Goal: Browse casually

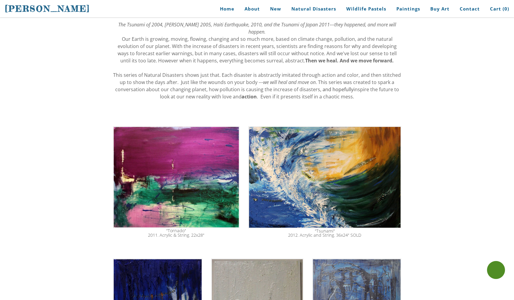
scroll to position [127, 0]
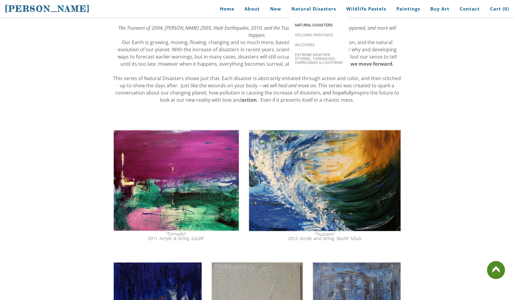
click at [320, 25] on span "Natural Disasters" at bounding box center [319, 25] width 48 height 4
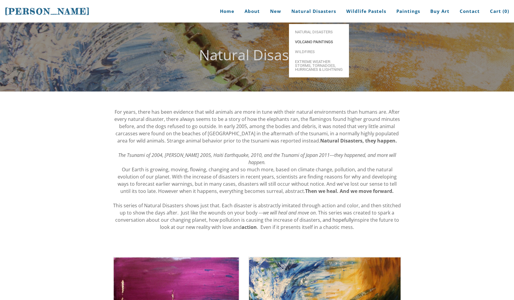
click at [317, 40] on span "Volcano paintings" at bounding box center [319, 42] width 48 height 4
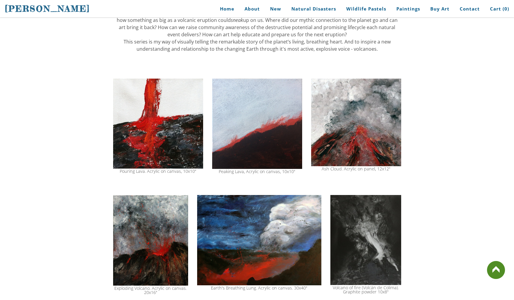
scroll to position [526, 0]
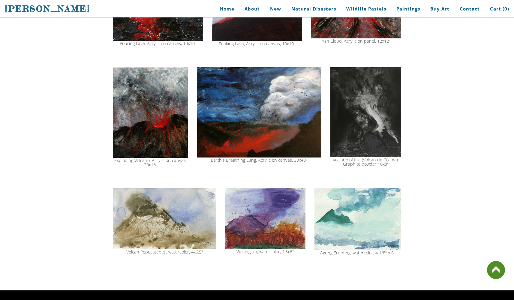
click at [274, 208] on img at bounding box center [265, 218] width 80 height 61
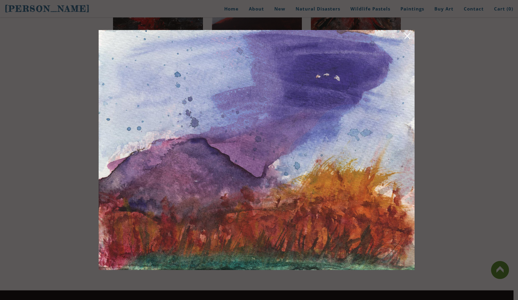
click at [407, 36] on link at bounding box center [407, 36] width 8 height 9
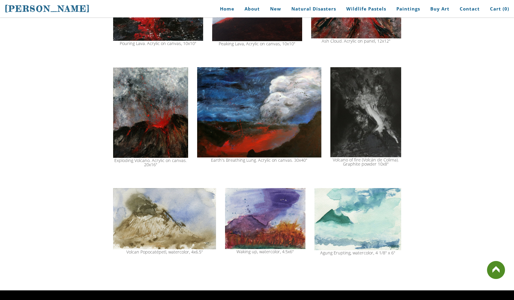
click at [251, 214] on img at bounding box center [265, 218] width 80 height 61
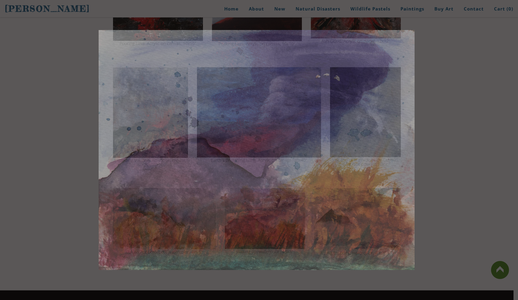
click at [252, 214] on img at bounding box center [257, 150] width 316 height 240
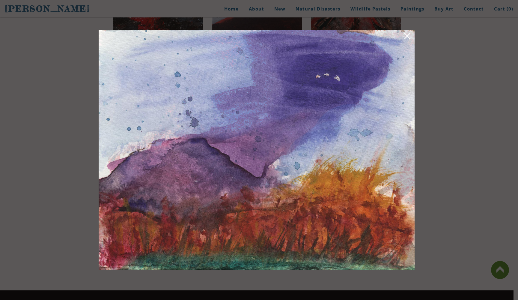
click at [409, 39] on link at bounding box center [407, 36] width 8 height 9
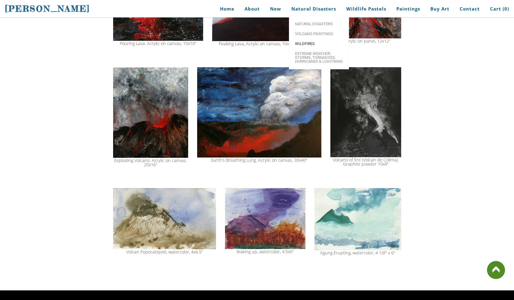
click at [316, 43] on span "Wildfires" at bounding box center [319, 44] width 48 height 4
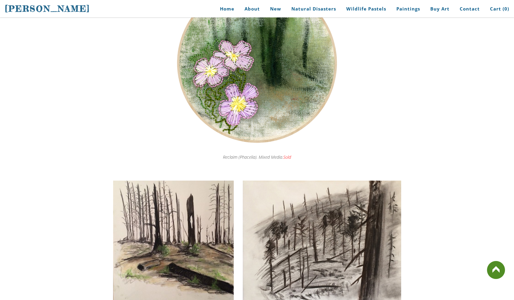
scroll to position [1862, 0]
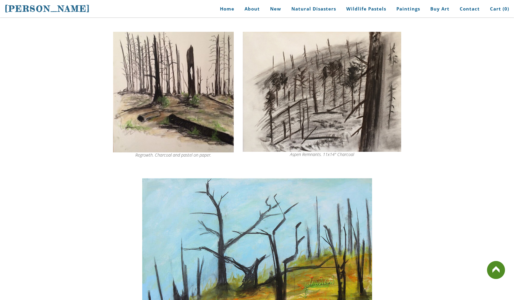
click at [182, 95] on img at bounding box center [173, 92] width 121 height 121
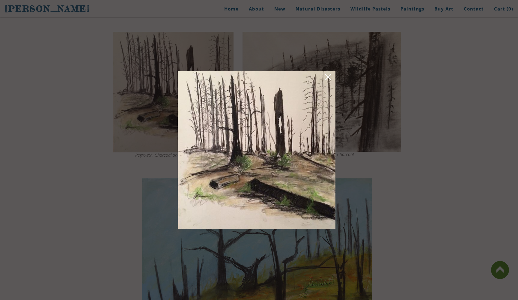
click at [327, 79] on link at bounding box center [328, 77] width 8 height 9
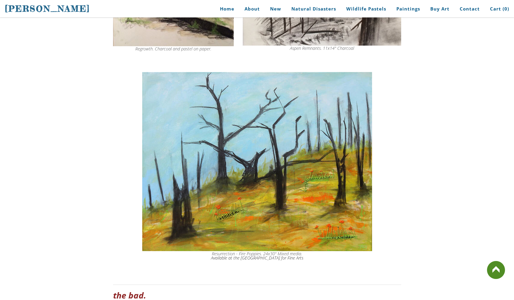
scroll to position [2078, 0]
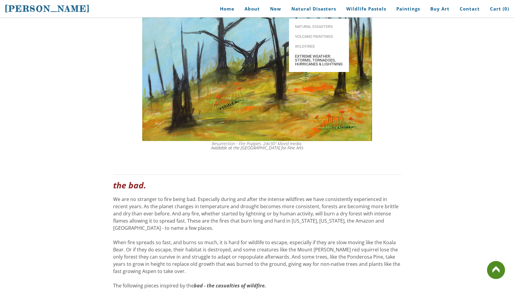
click at [315, 54] on span "Extreme Weather: Storms, Tornadoes, Hurricanes & Lightning" at bounding box center [319, 60] width 48 height 12
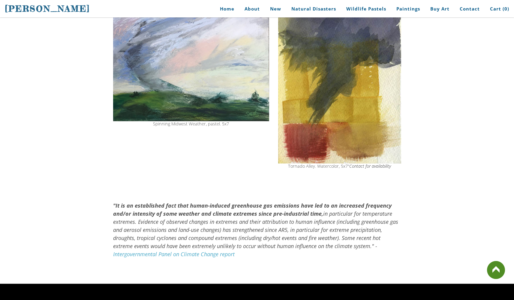
scroll to position [429, 0]
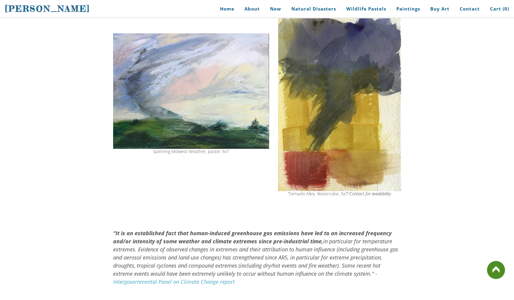
click at [215, 98] on img at bounding box center [191, 90] width 156 height 115
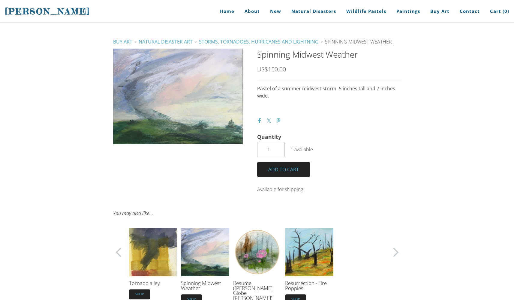
click at [177, 108] on div at bounding box center [178, 97] width 130 height 96
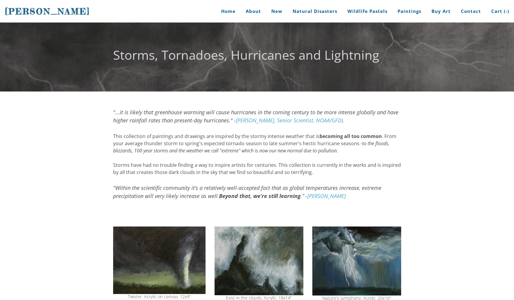
scroll to position [429, 0]
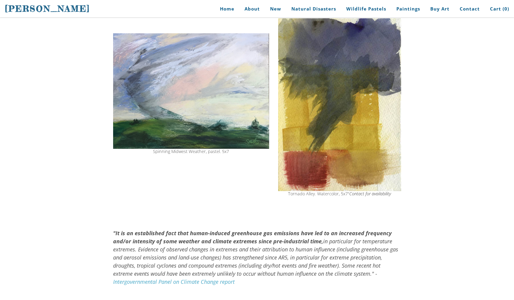
click at [161, 90] on img at bounding box center [191, 90] width 156 height 115
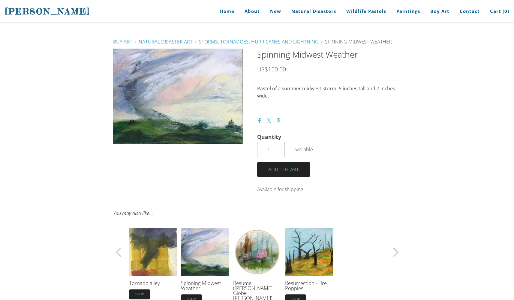
click at [197, 99] on div at bounding box center [178, 97] width 130 height 96
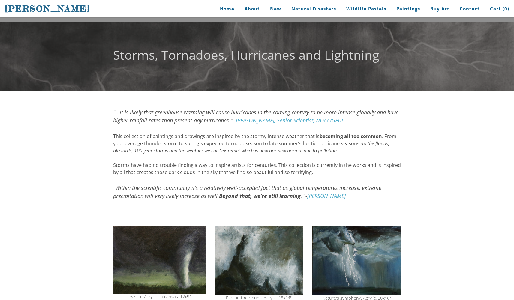
scroll to position [47, 0]
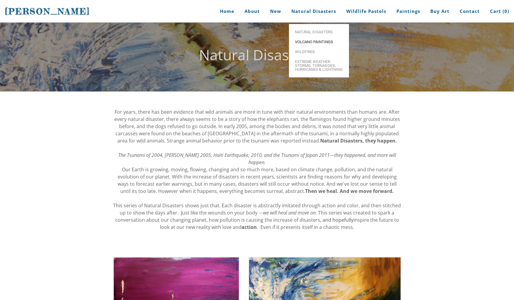
click at [310, 40] on span "Volcano paintings" at bounding box center [319, 42] width 48 height 4
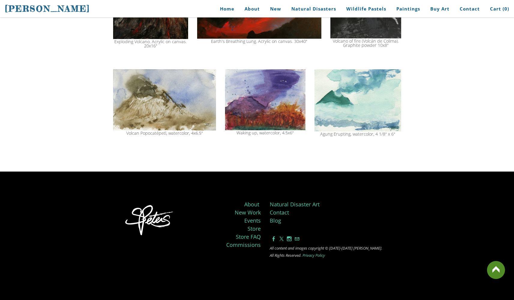
scroll to position [550, 0]
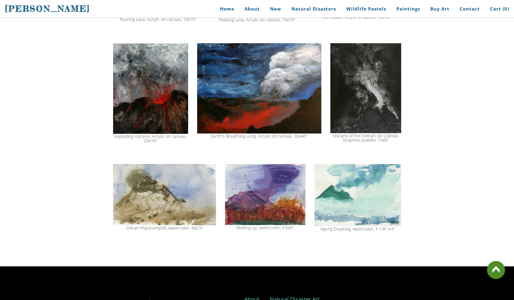
click at [178, 189] on img at bounding box center [164, 194] width 103 height 61
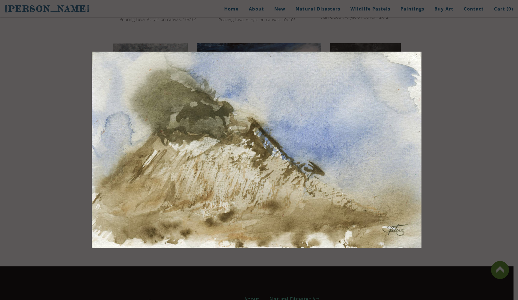
drag, startPoint x: 262, startPoint y: 33, endPoint x: 292, endPoint y: 33, distance: 29.4
click at [262, 33] on div at bounding box center [259, 150] width 518 height 300
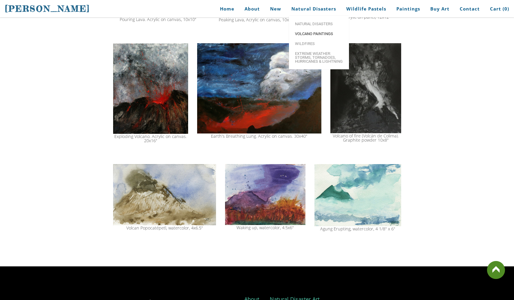
click at [310, 35] on span "Volcano paintings" at bounding box center [319, 34] width 48 height 4
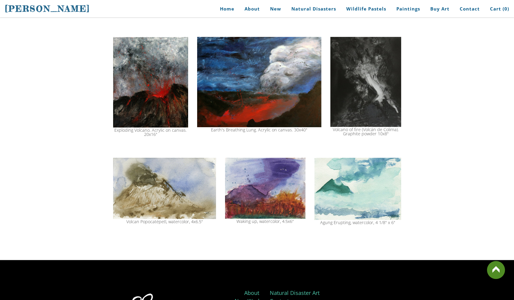
scroll to position [624, 0]
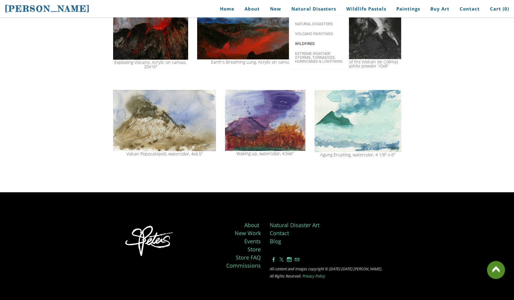
click at [307, 43] on span "Wildfires" at bounding box center [319, 44] width 48 height 4
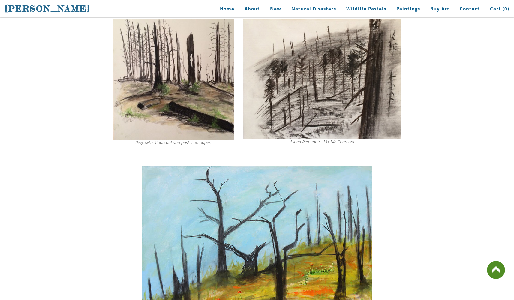
scroll to position [2023, 0]
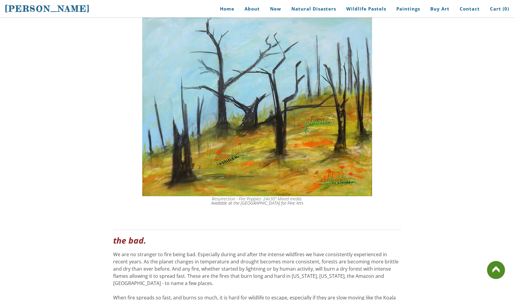
click at [295, 161] on img at bounding box center [257, 106] width 230 height 179
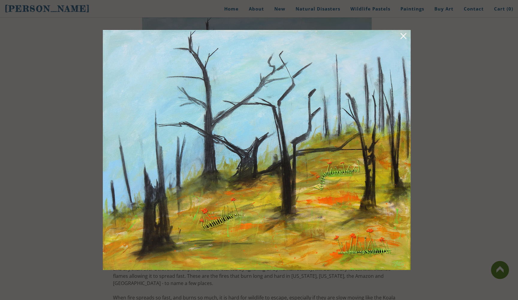
click at [398, 270] on img at bounding box center [257, 150] width 308 height 240
click at [404, 33] on link at bounding box center [403, 36] width 8 height 9
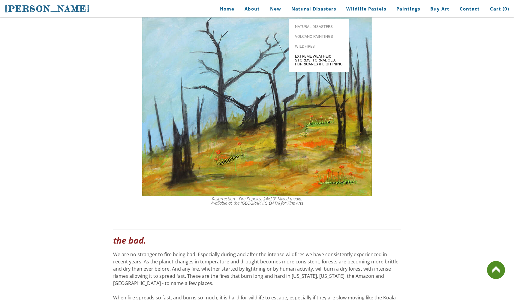
click at [305, 60] on span "Extreme Weather: Storms, Tornadoes, Hurricanes & Lightning" at bounding box center [319, 60] width 48 height 12
